Goal: Find specific page/section: Find specific page/section

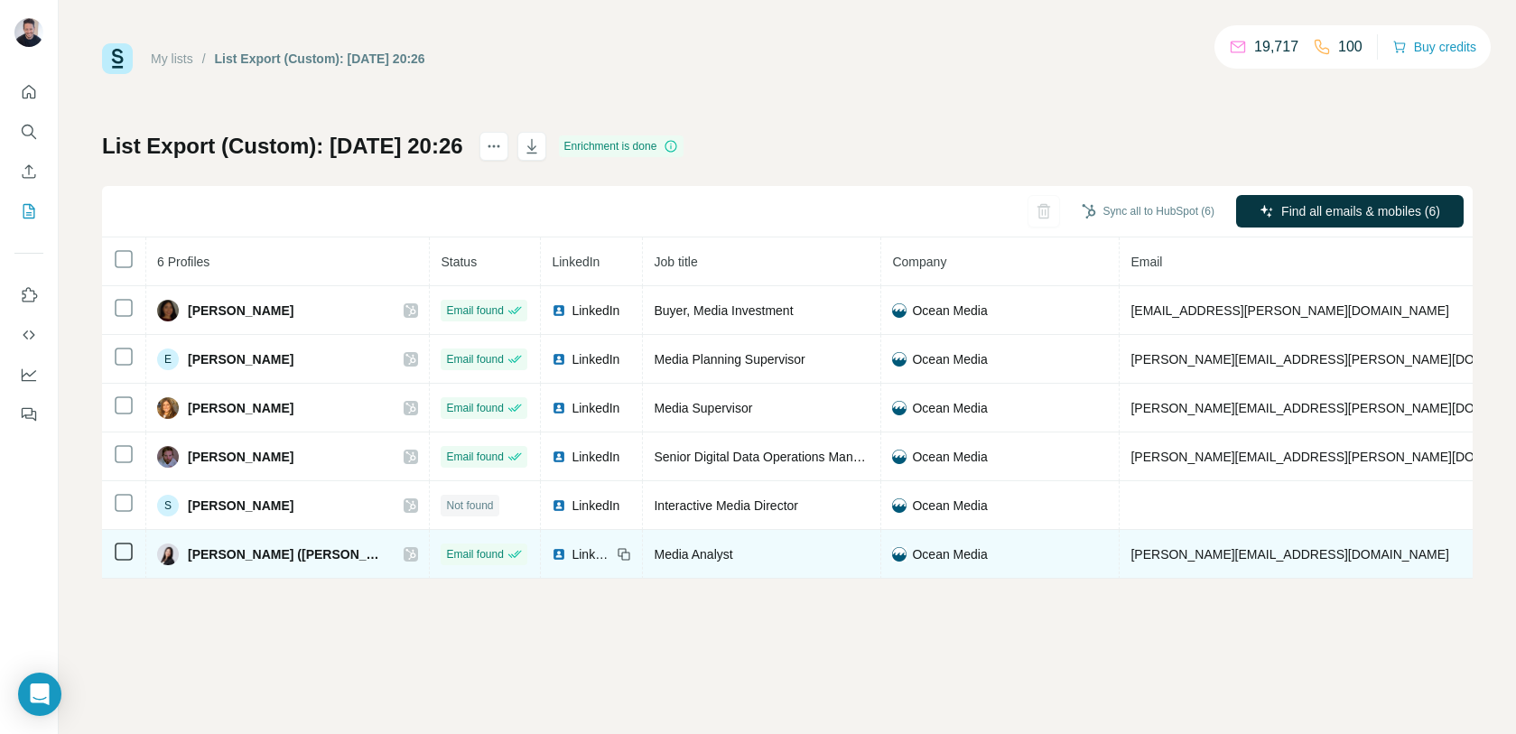
click at [405, 553] on icon at bounding box center [410, 554] width 11 height 14
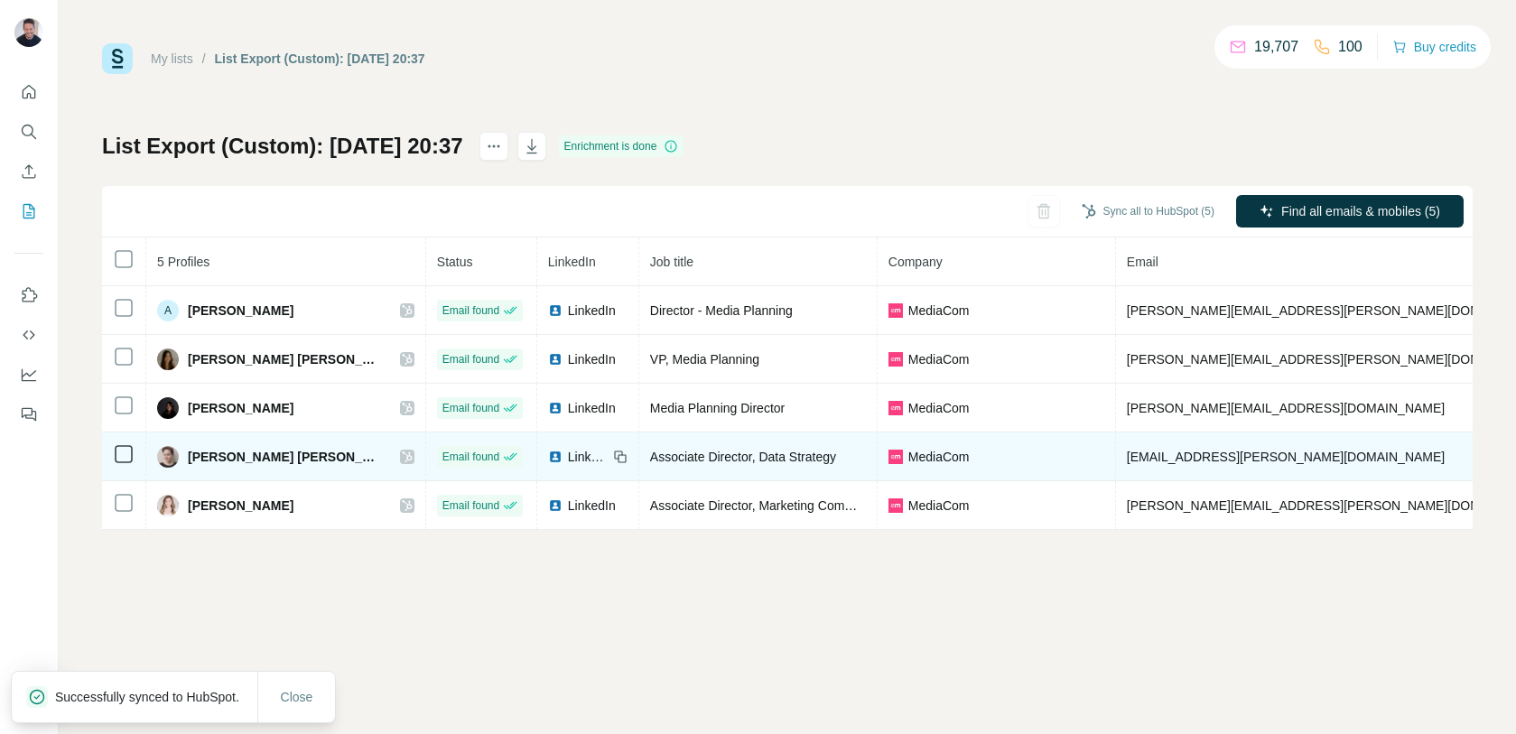
click at [402, 453] on icon at bounding box center [407, 457] width 11 height 14
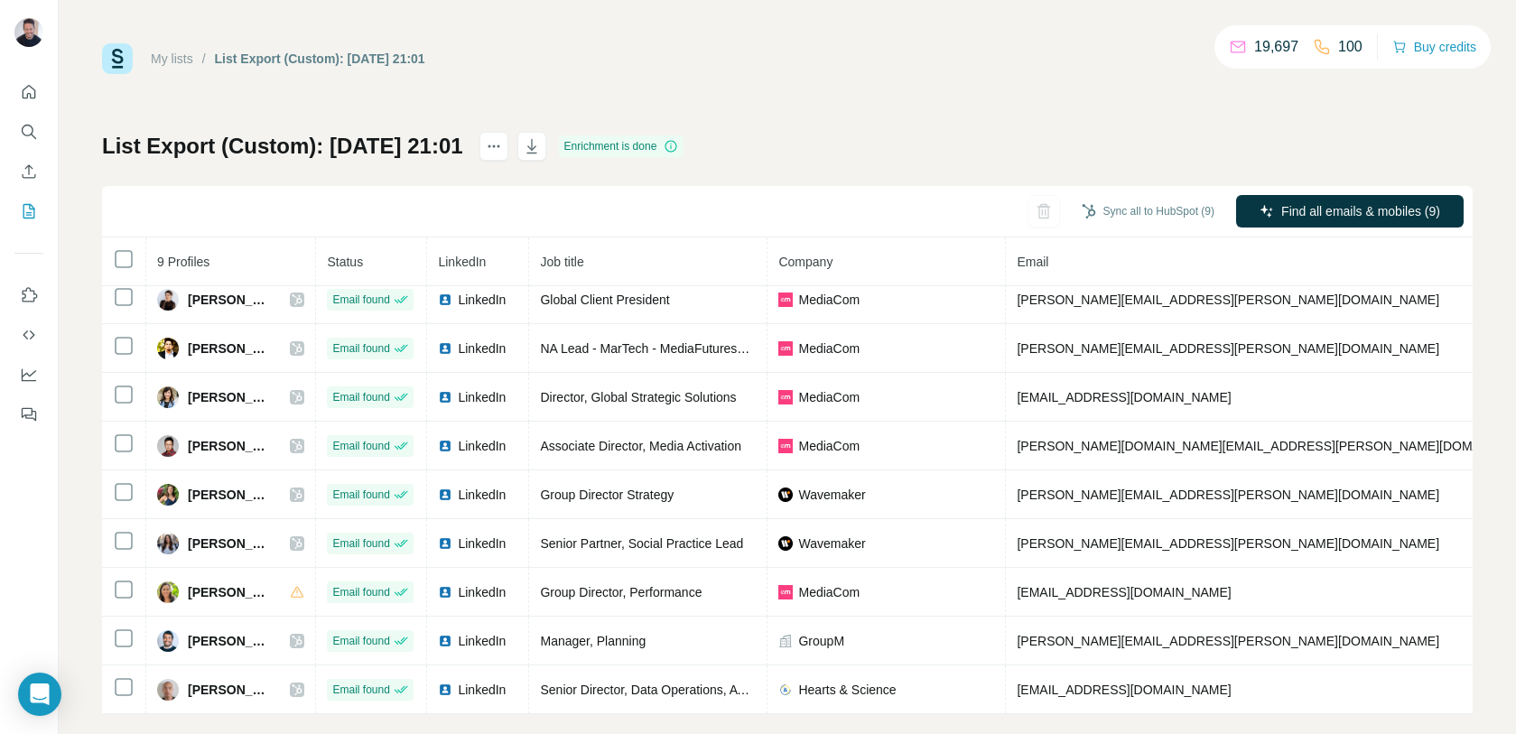
scroll to position [23, 0]
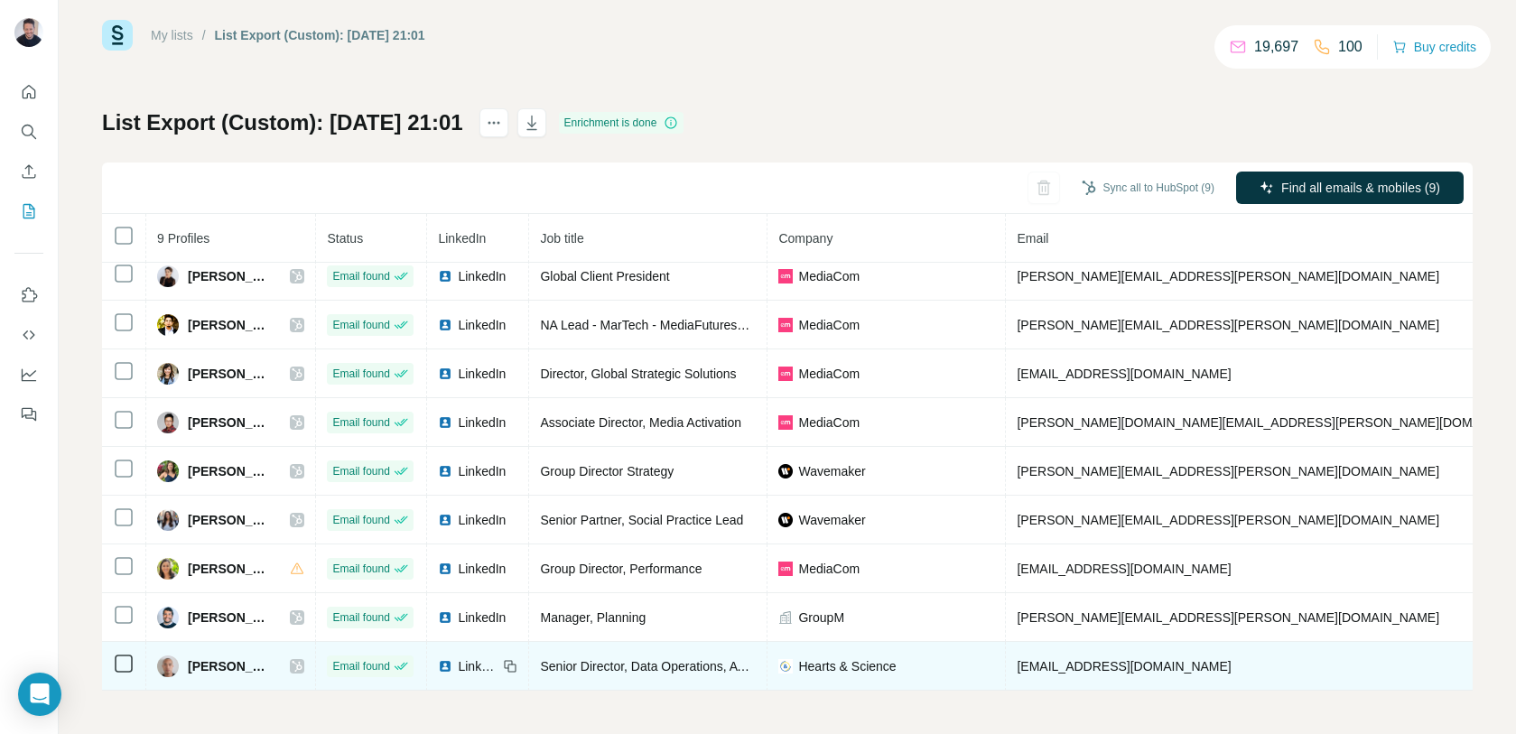
click at [302, 661] on icon at bounding box center [298, 666] width 10 height 11
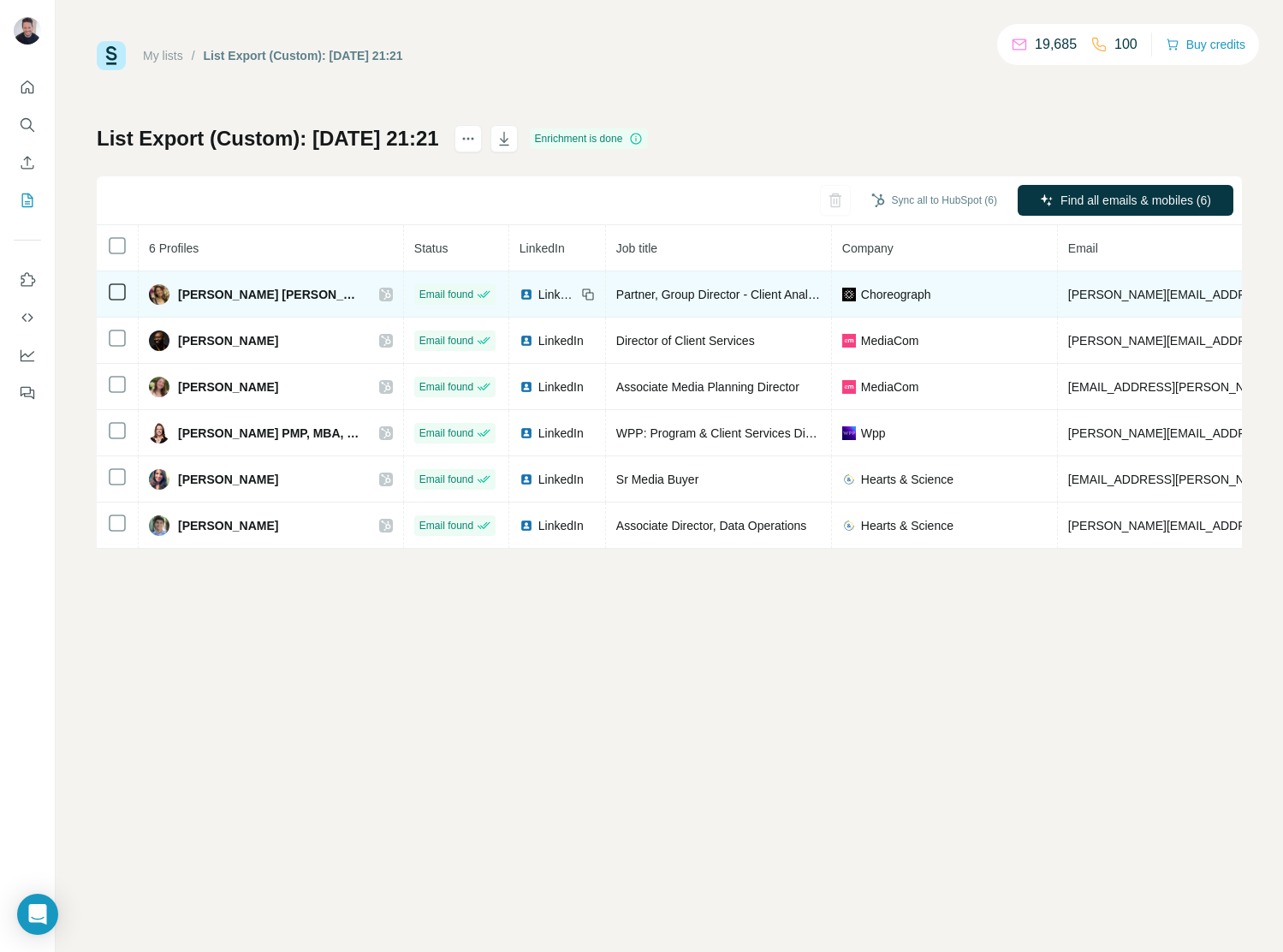
click at [381, 295] on icon at bounding box center [386, 294] width 10 height 13
